Goal: Book appointment/travel/reservation

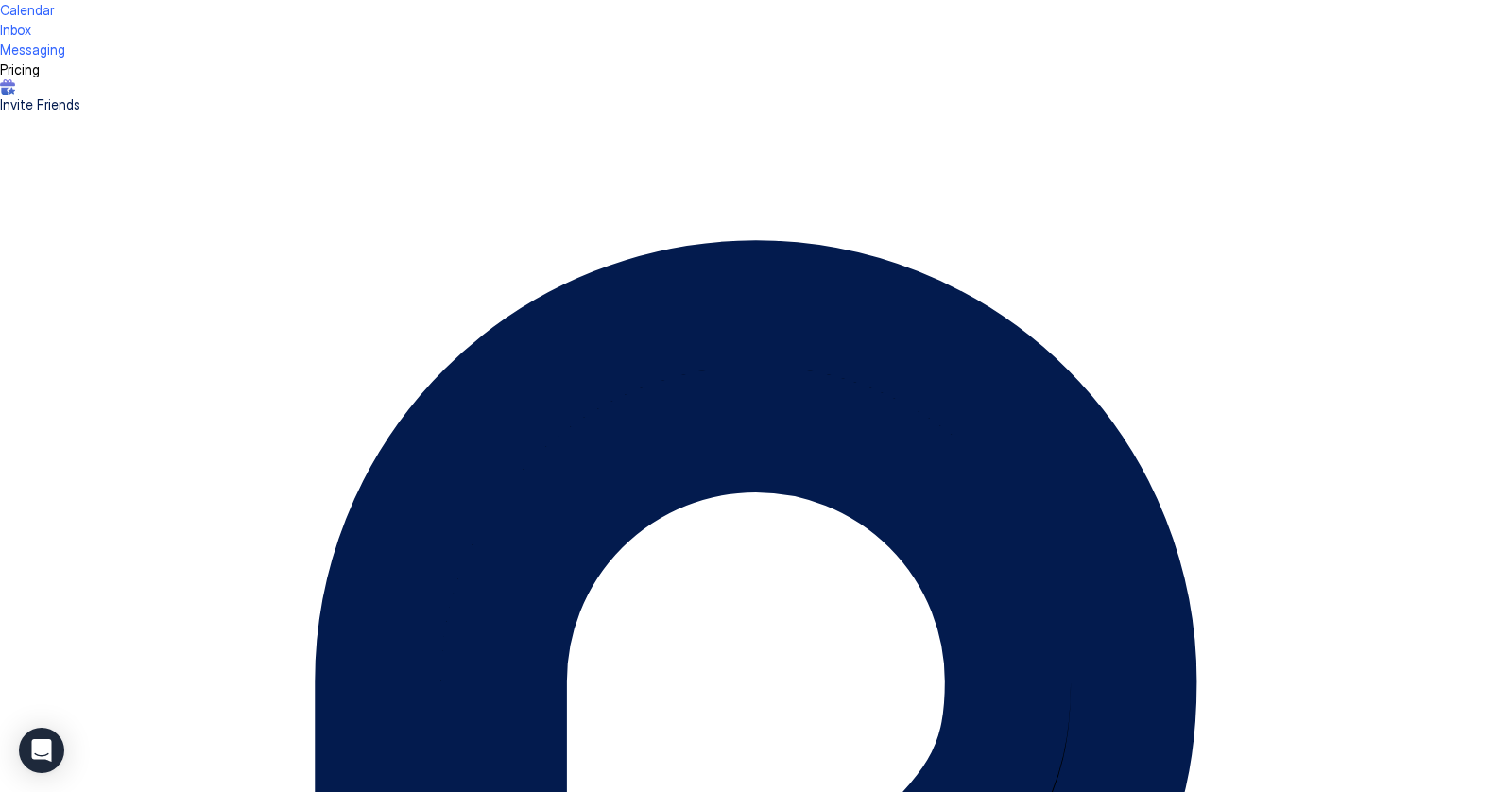
scroll to position [362, 1089]
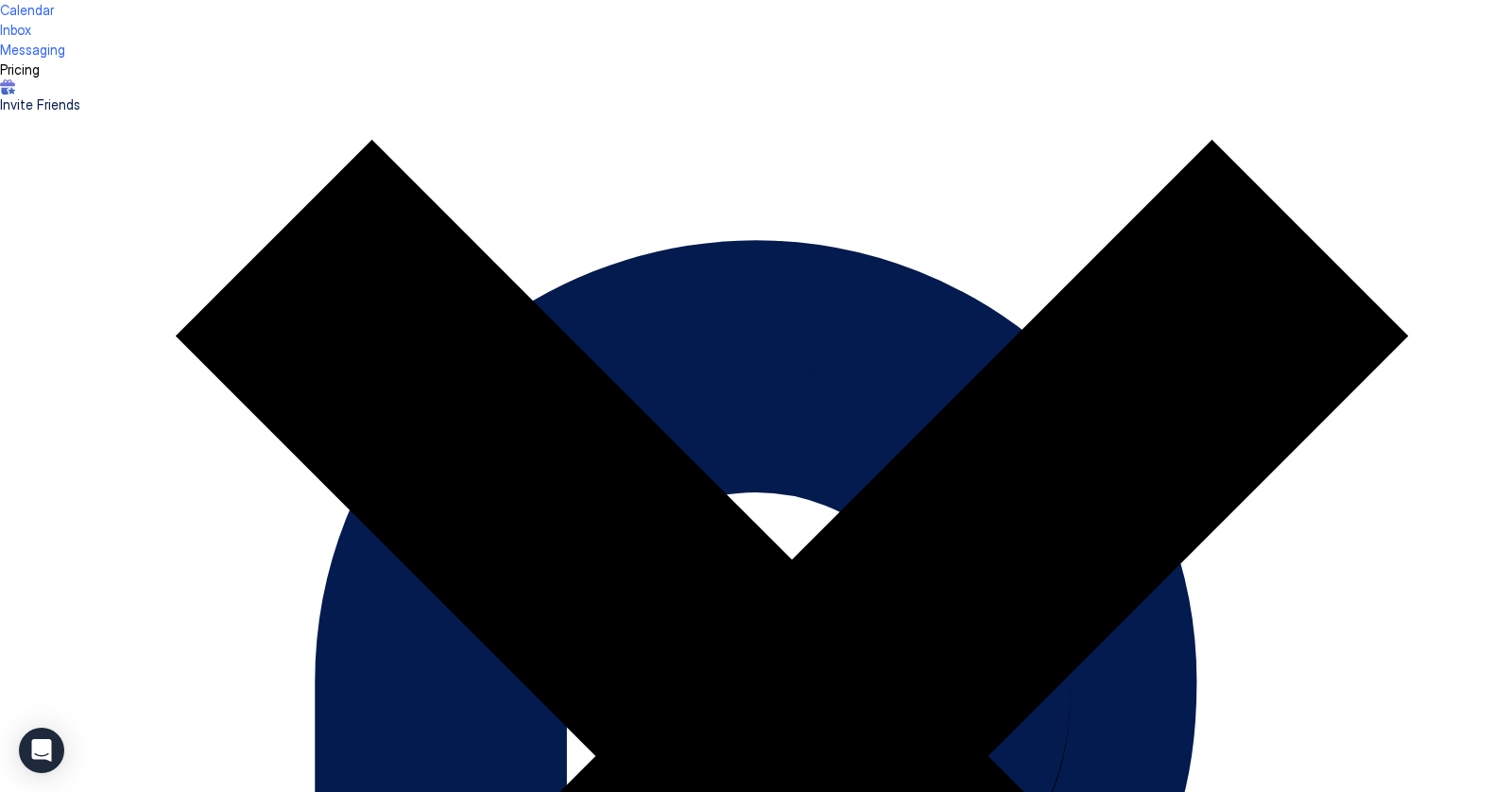
click at [1031, 11] on button "Close" at bounding box center [756, 755] width 1512 height 1512
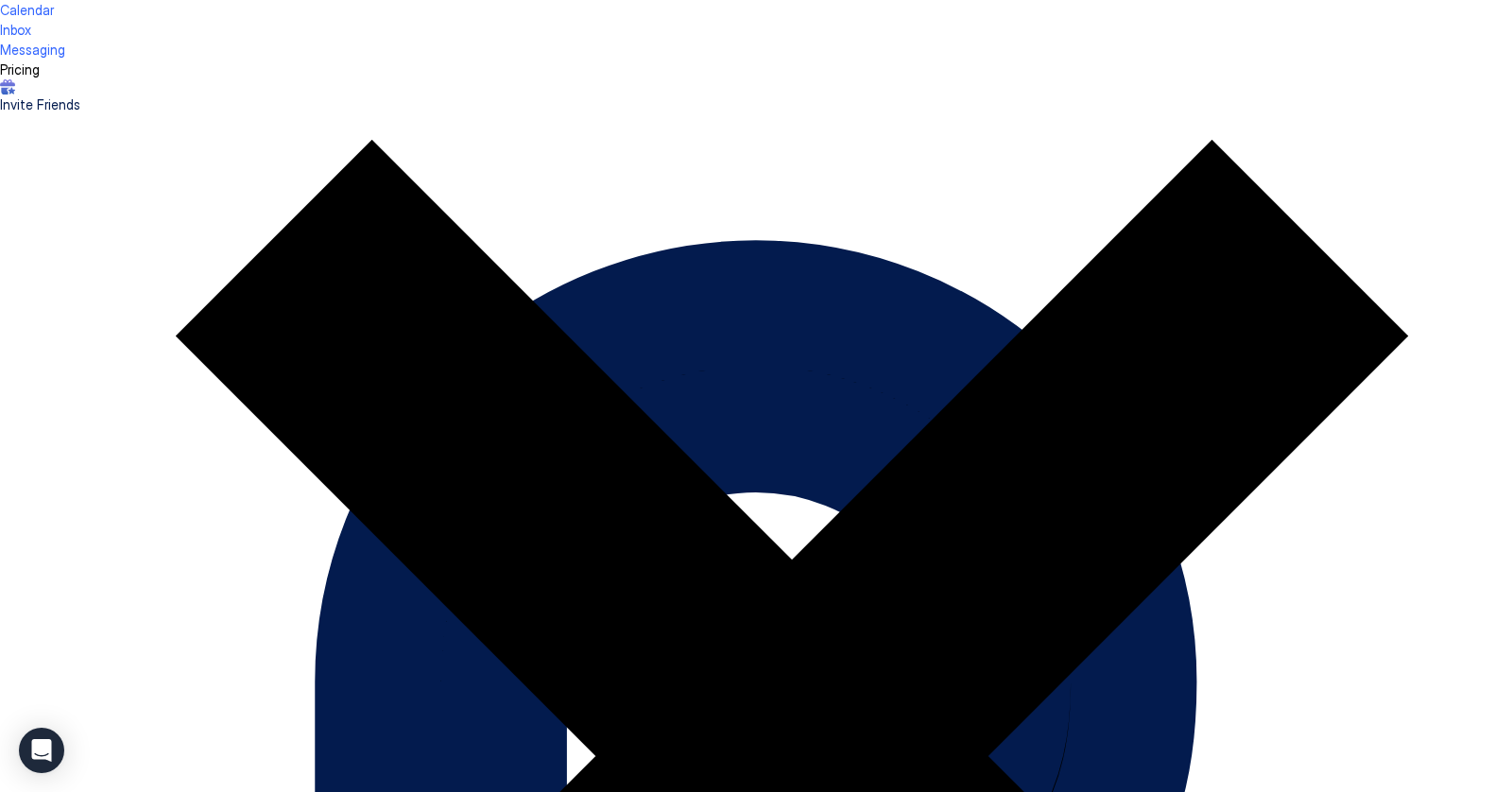
click at [1023, 17] on button "Close" at bounding box center [756, 755] width 1512 height 1512
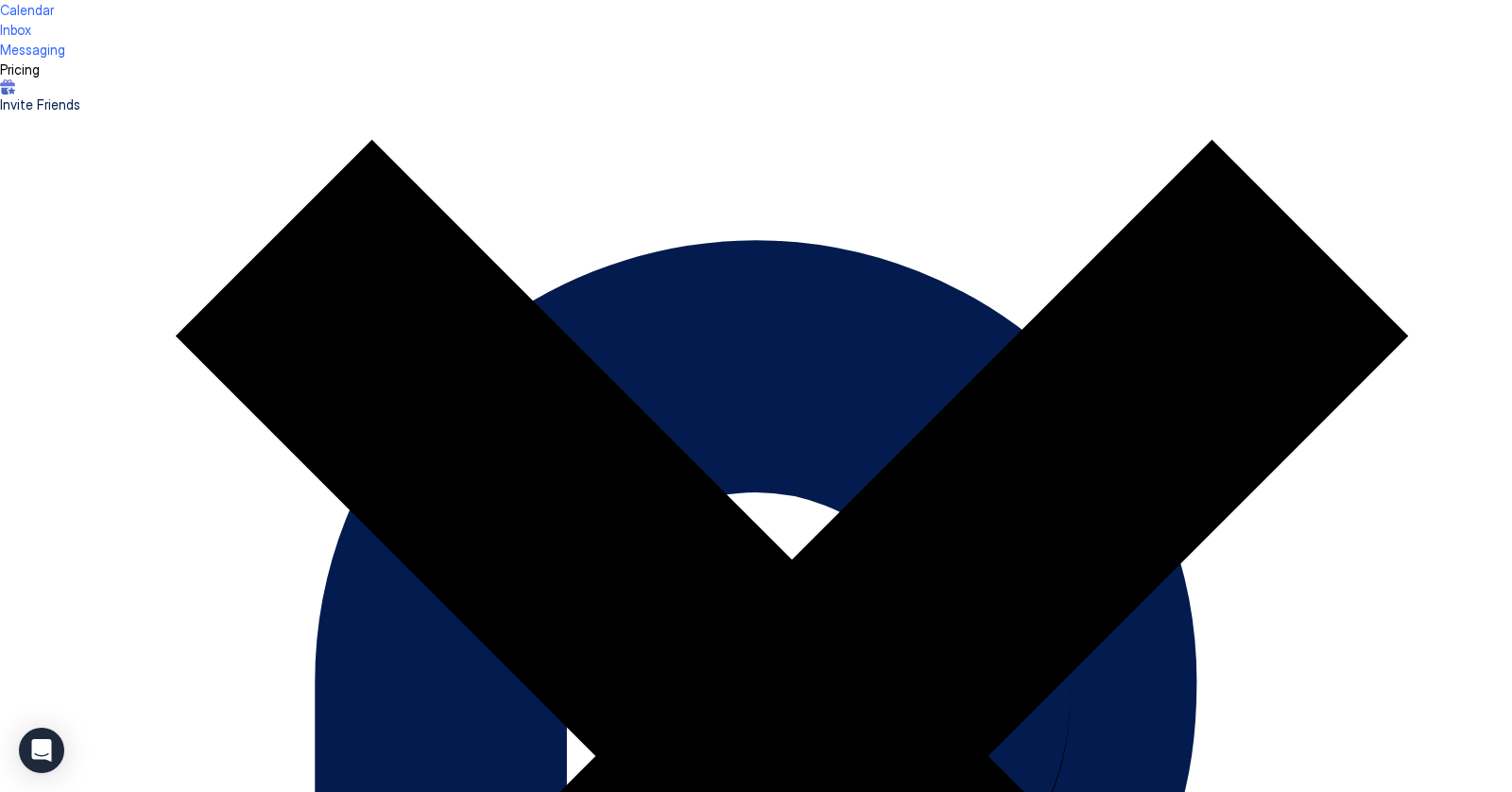
click at [1028, 14] on button "Close" at bounding box center [756, 755] width 1512 height 1512
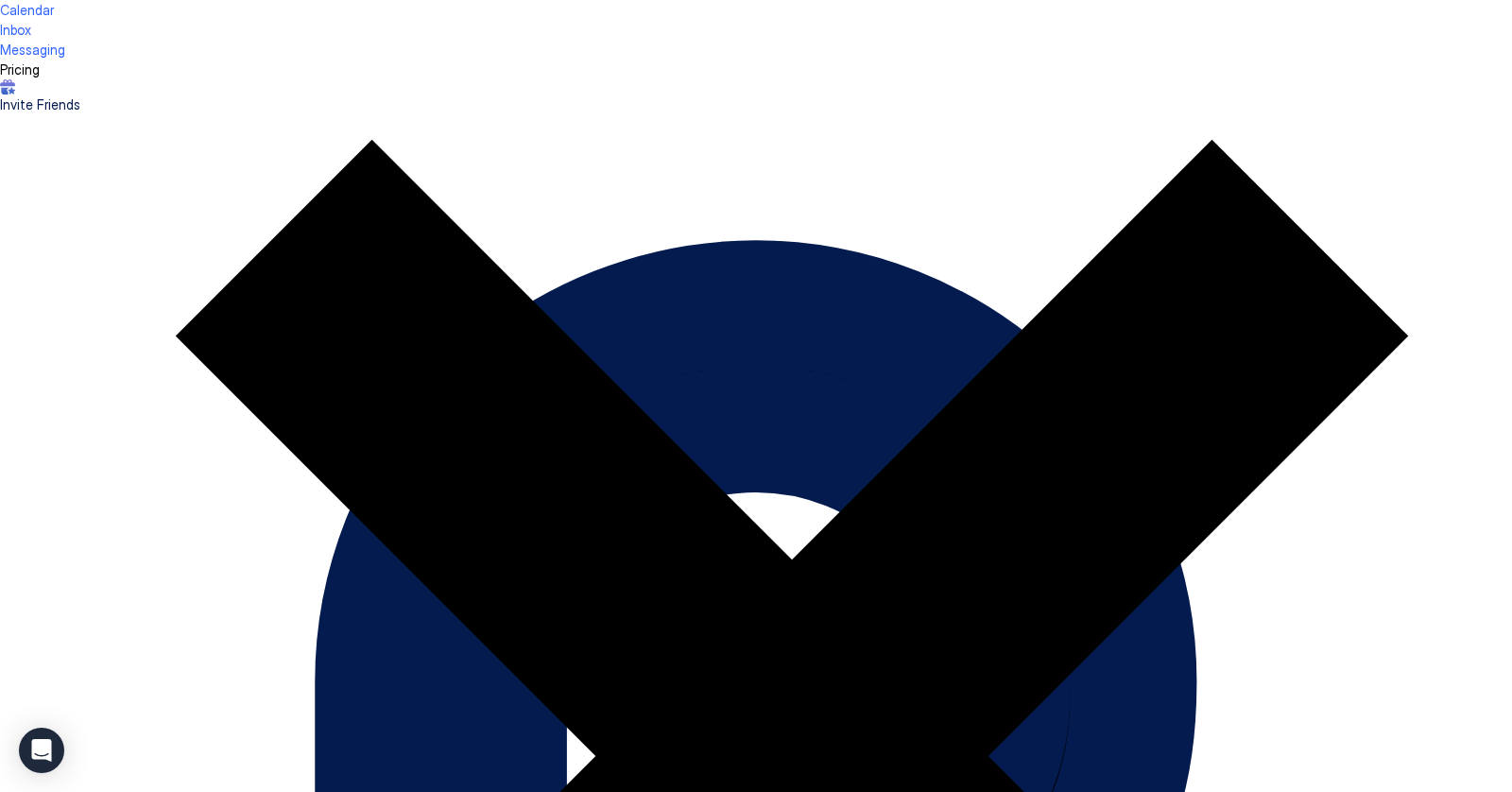
click at [1033, 4] on button "Close" at bounding box center [756, 755] width 1512 height 1512
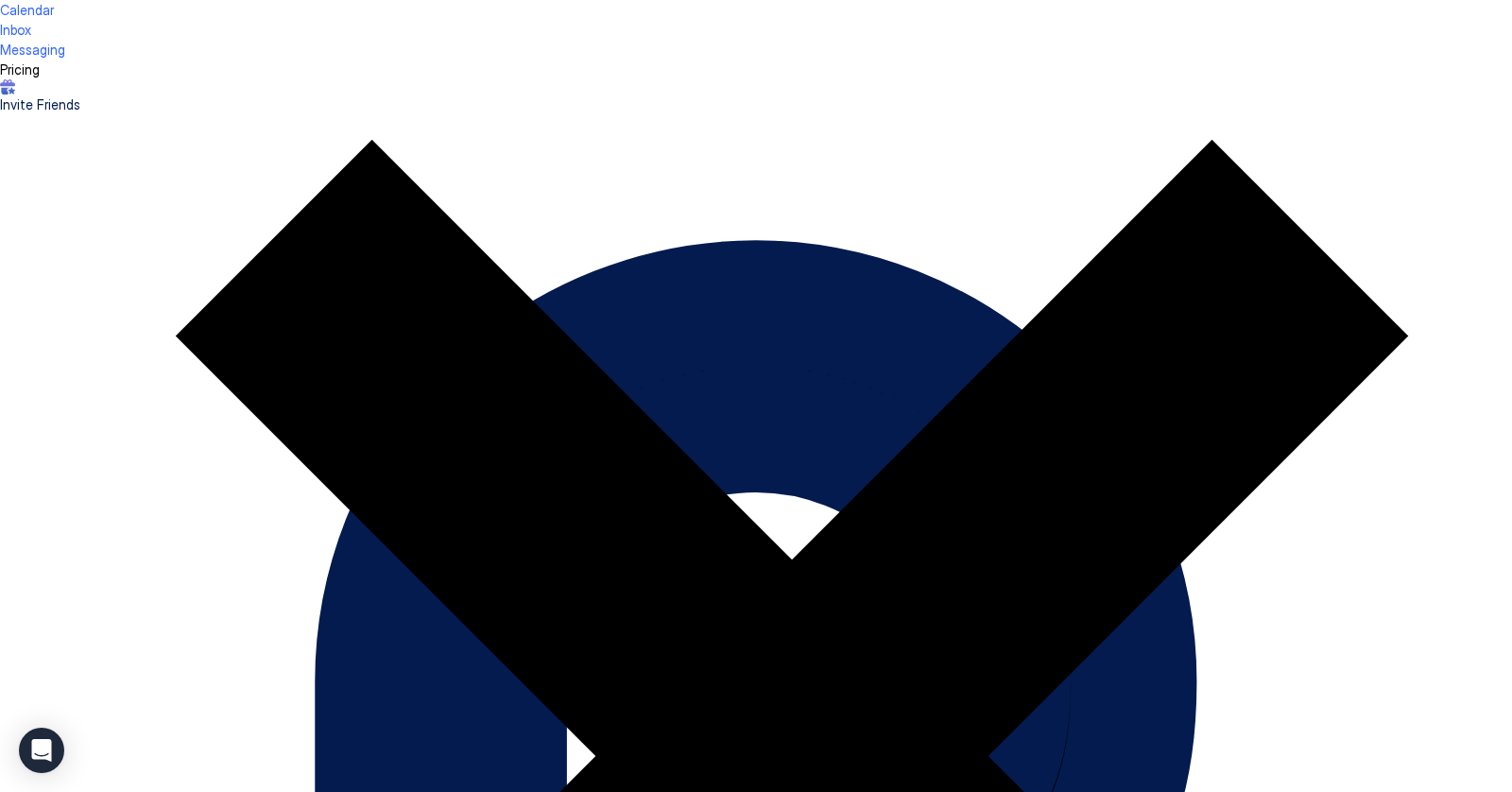
click at [1032, 13] on button "Close" at bounding box center [756, 755] width 1512 height 1512
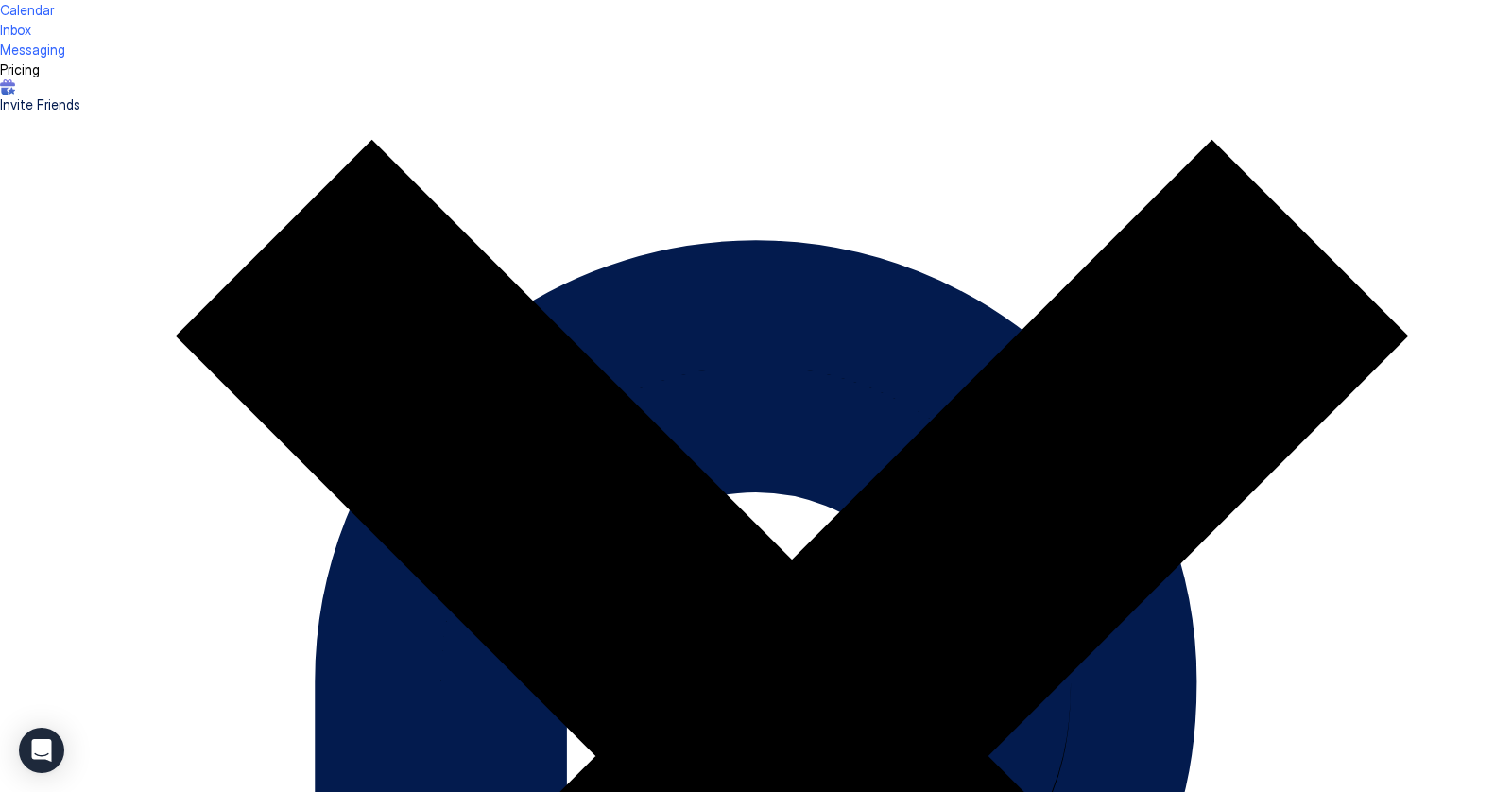
click at [1027, 11] on button "Close" at bounding box center [756, 755] width 1512 height 1512
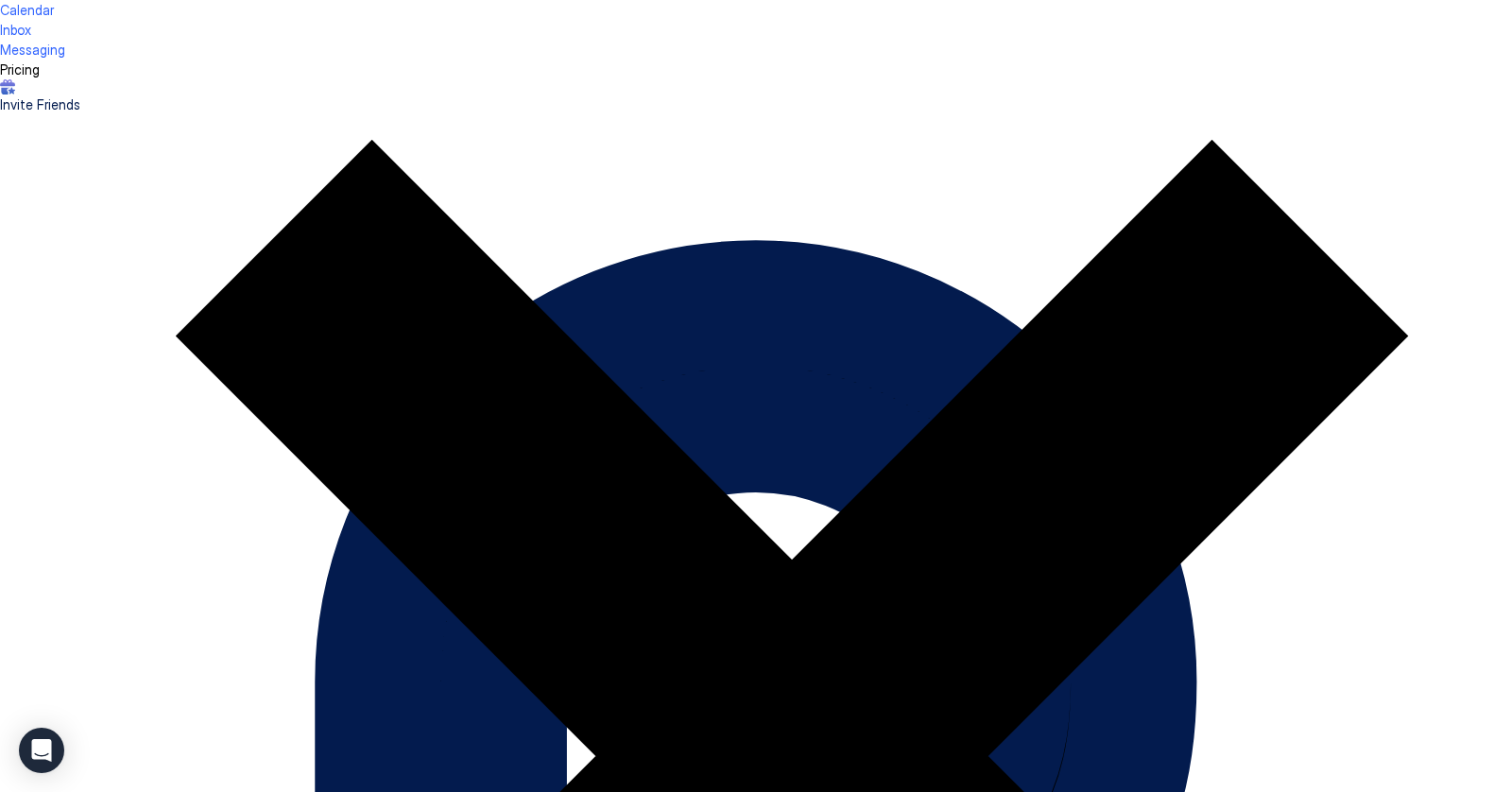
click at [1030, 11] on button "Close" at bounding box center [756, 755] width 1512 height 1512
